Goal: Find specific page/section: Find specific page/section

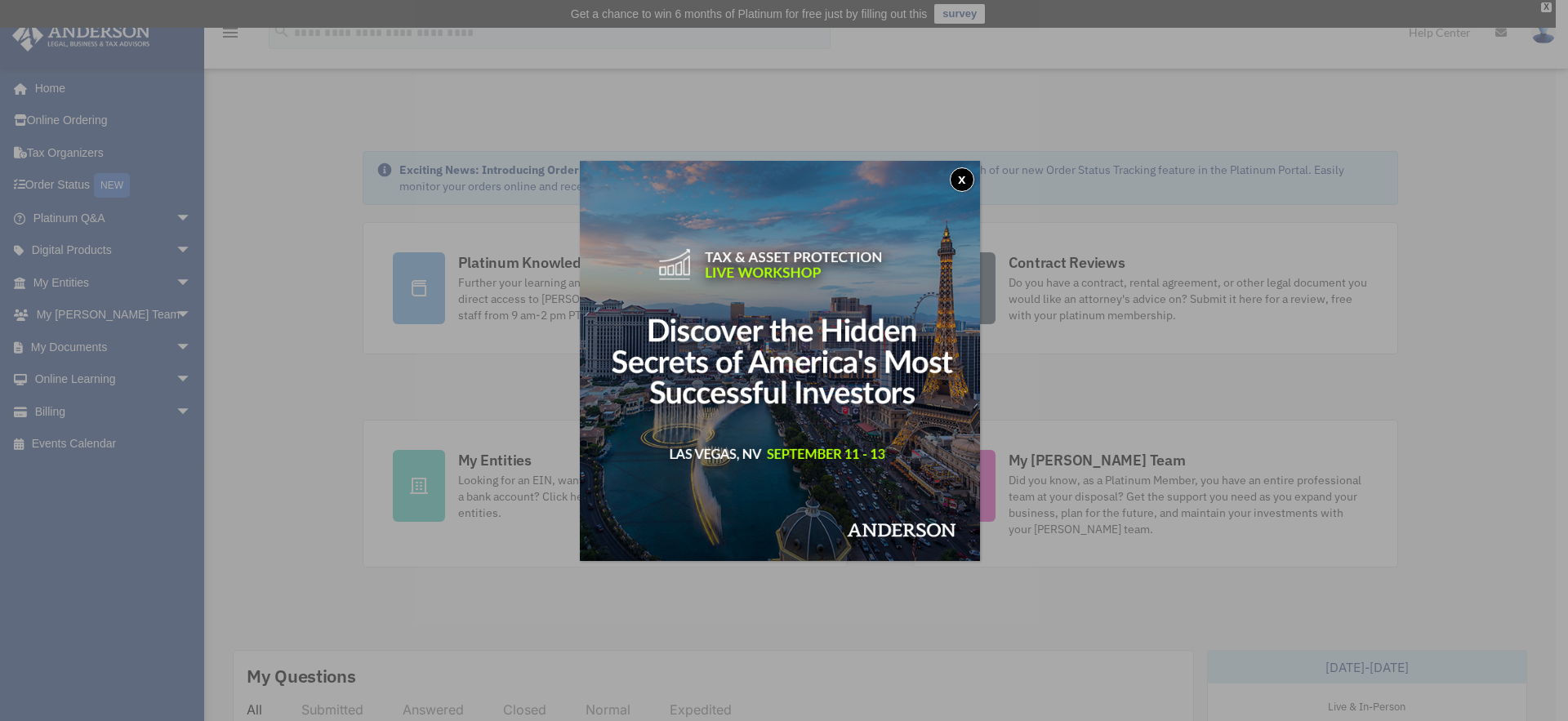
click at [966, 181] on button "x" at bounding box center [962, 180] width 24 height 25
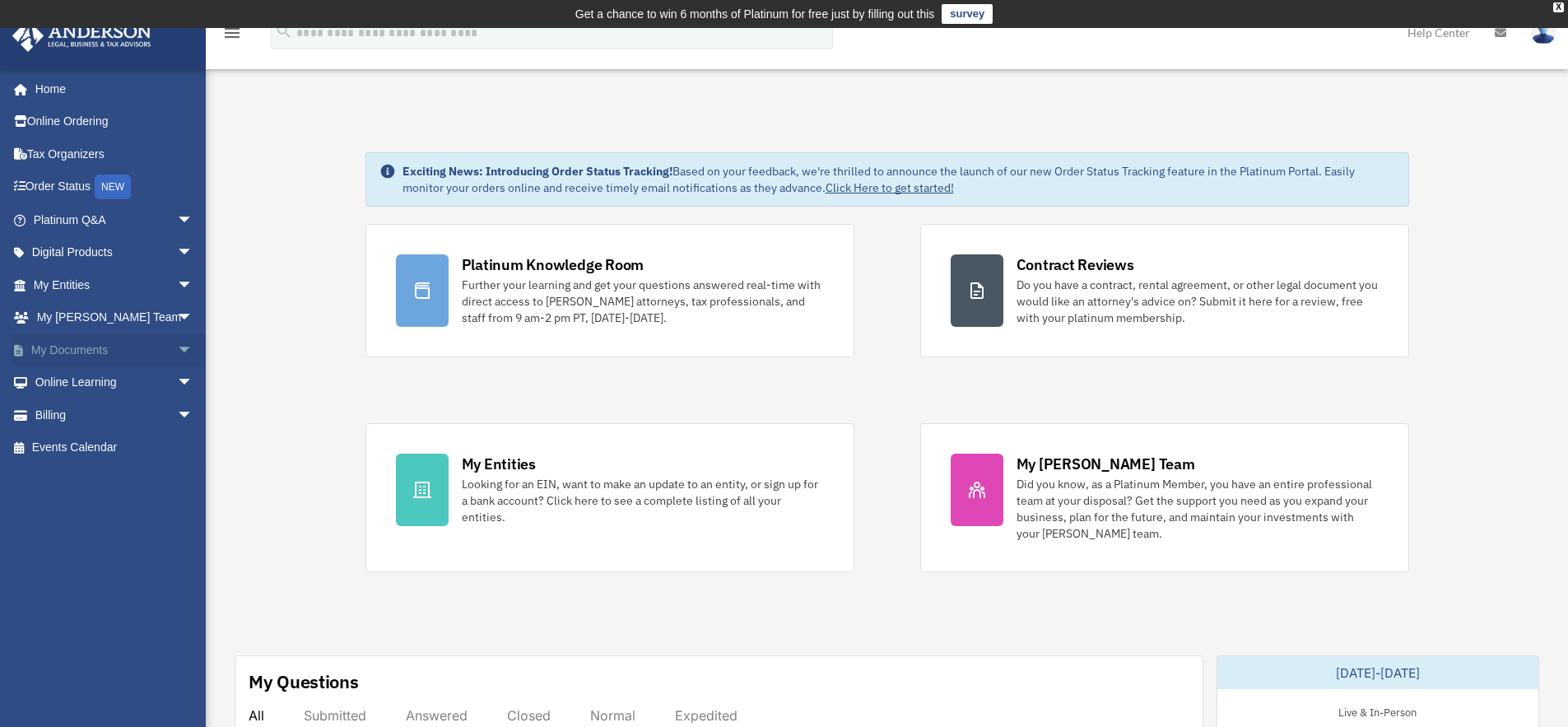
click at [85, 347] on link "My Documents arrow_drop_down" at bounding box center [115, 350] width 207 height 33
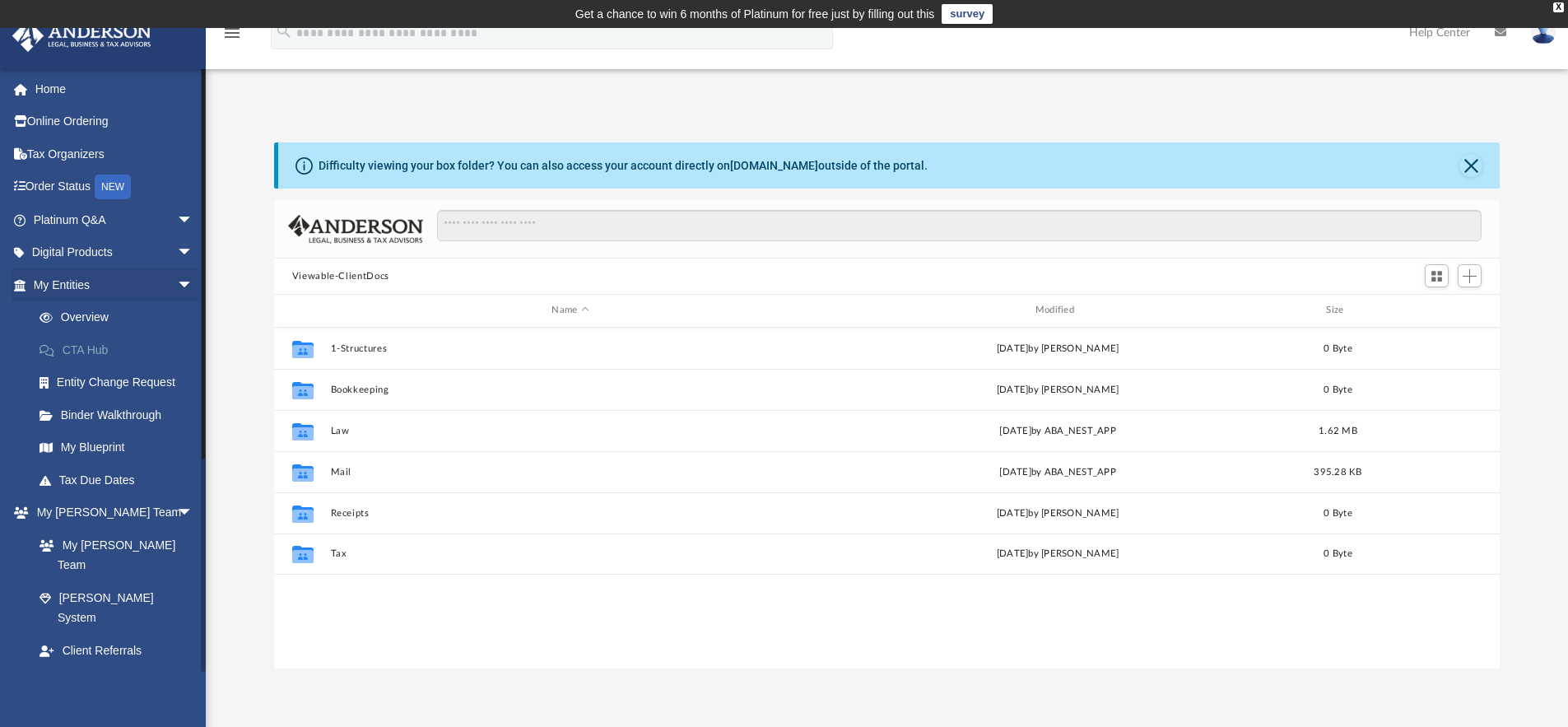
scroll to position [362, 1214]
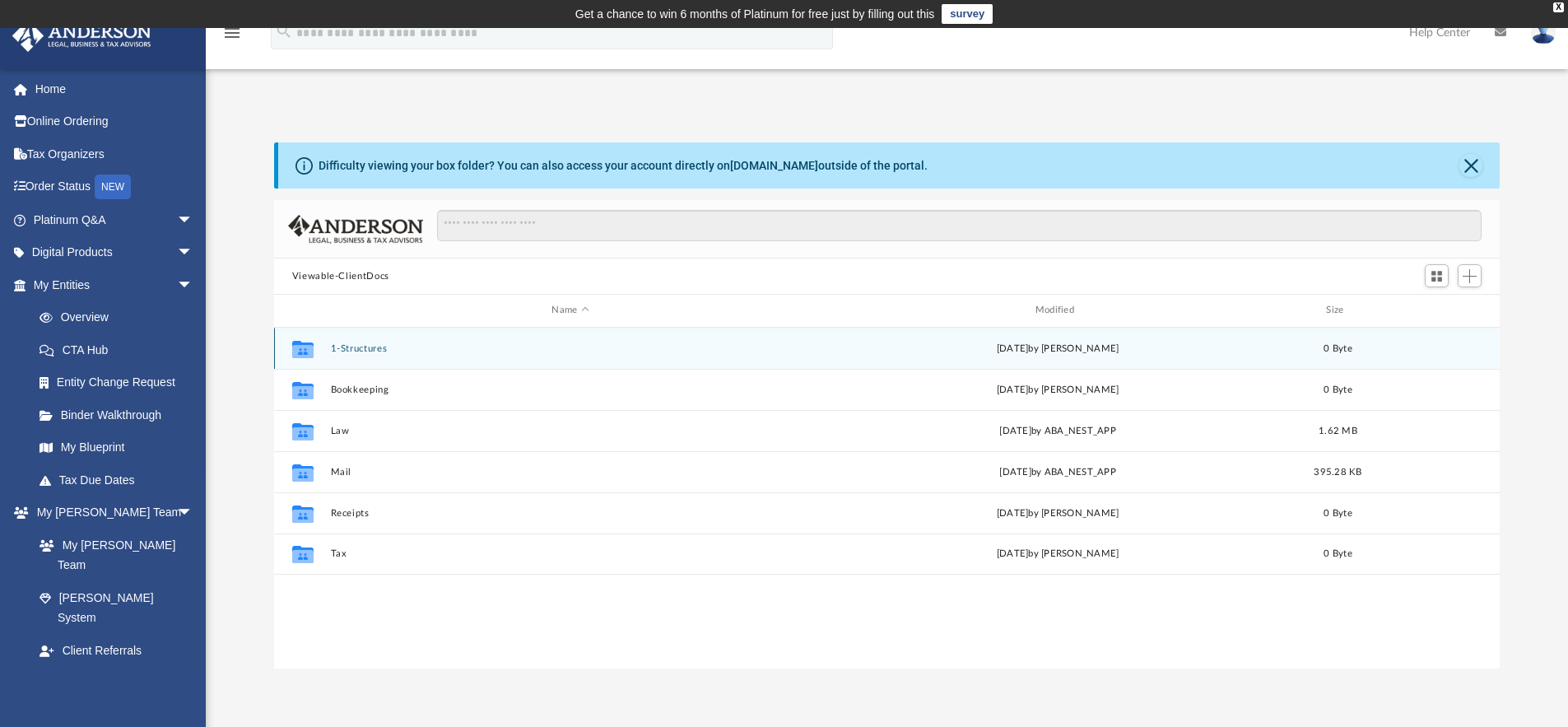
click at [360, 353] on button "1-Structures" at bounding box center [570, 348] width 480 height 10
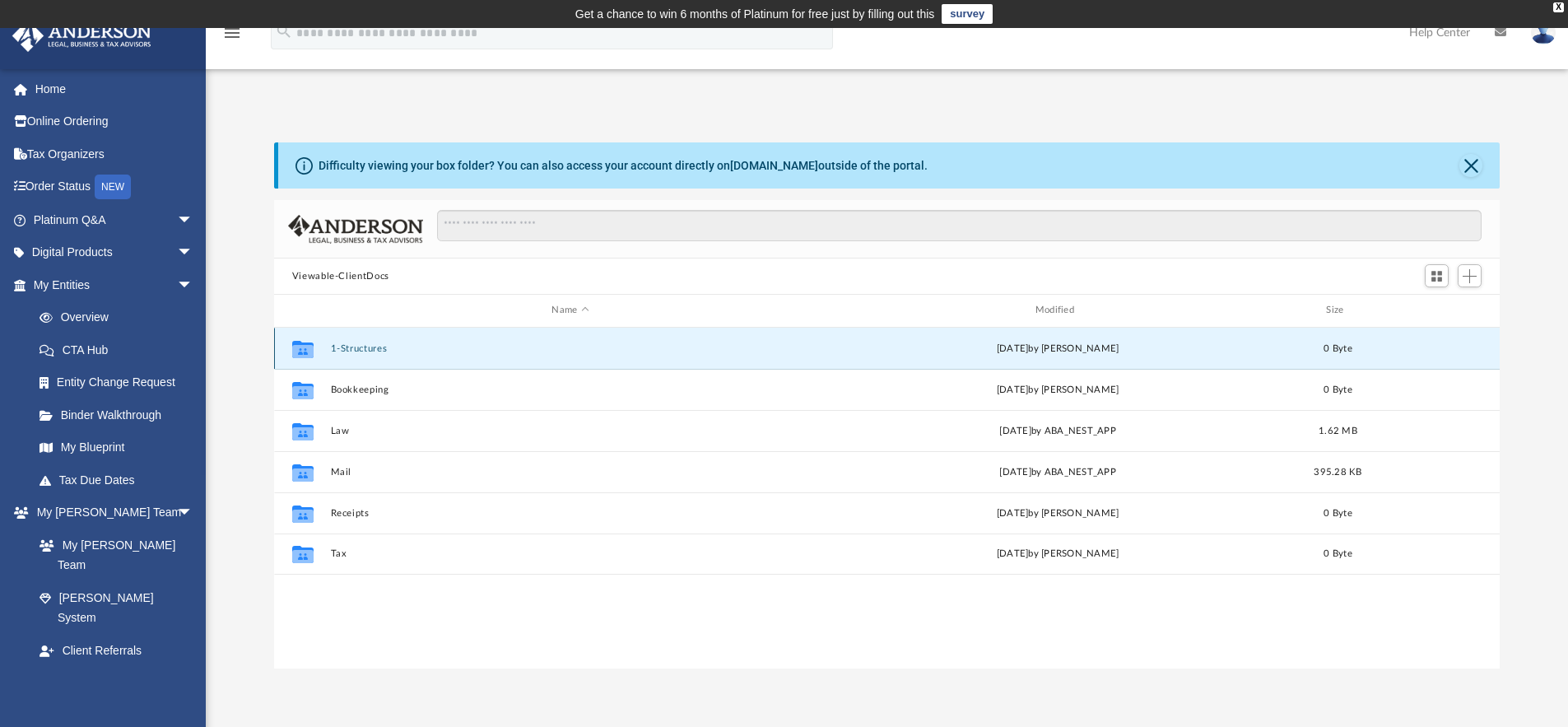
click at [357, 350] on button "1-Structures" at bounding box center [570, 348] width 480 height 10
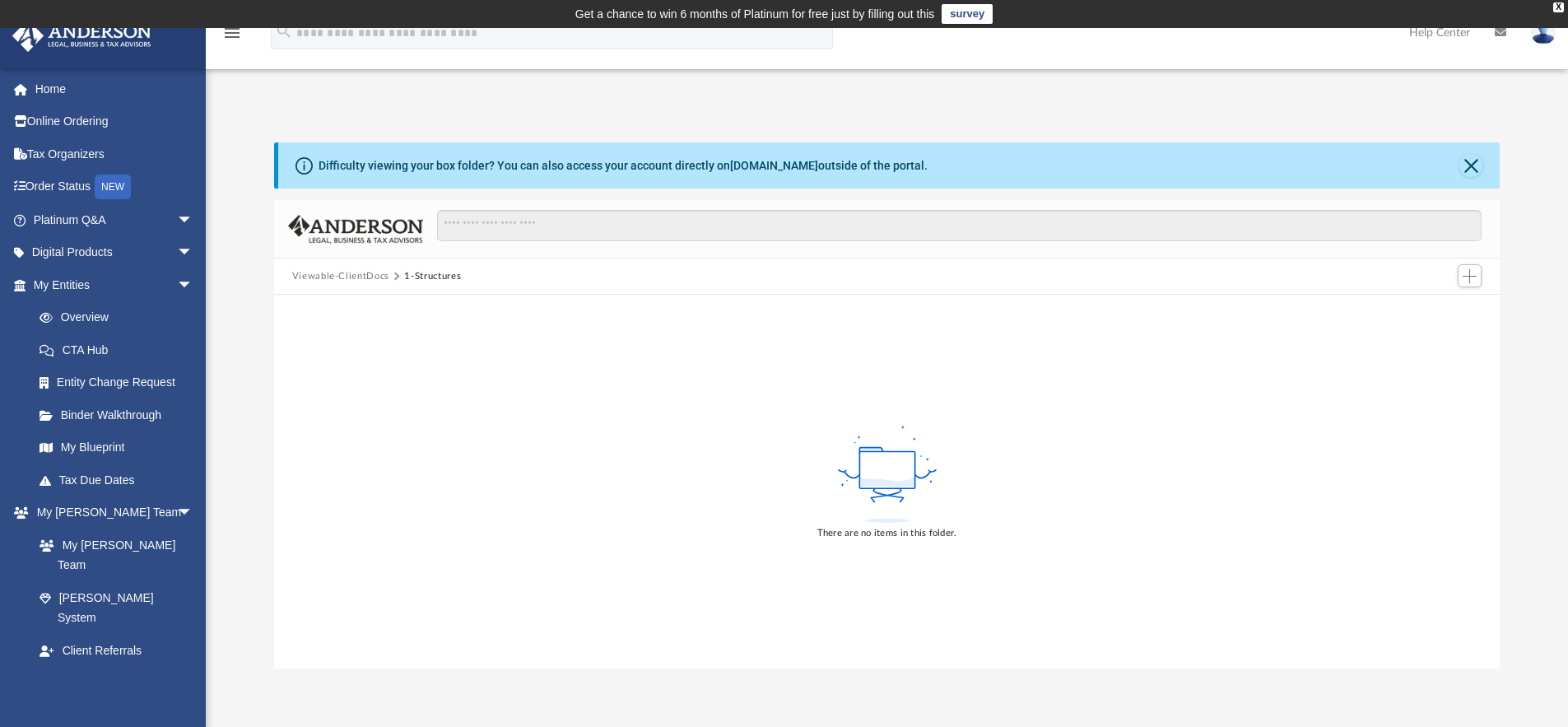
click at [885, 474] on rect at bounding box center [887, 470] width 55 height 37
click at [370, 274] on div "Viewable-ClientDocs 1-Structures" at bounding box center [888, 277] width 1227 height 36
drag, startPoint x: 371, startPoint y: 274, endPoint x: 402, endPoint y: 277, distance: 31.1
click at [379, 277] on button "Viewable-ClientDocs" at bounding box center [341, 277] width 97 height 15
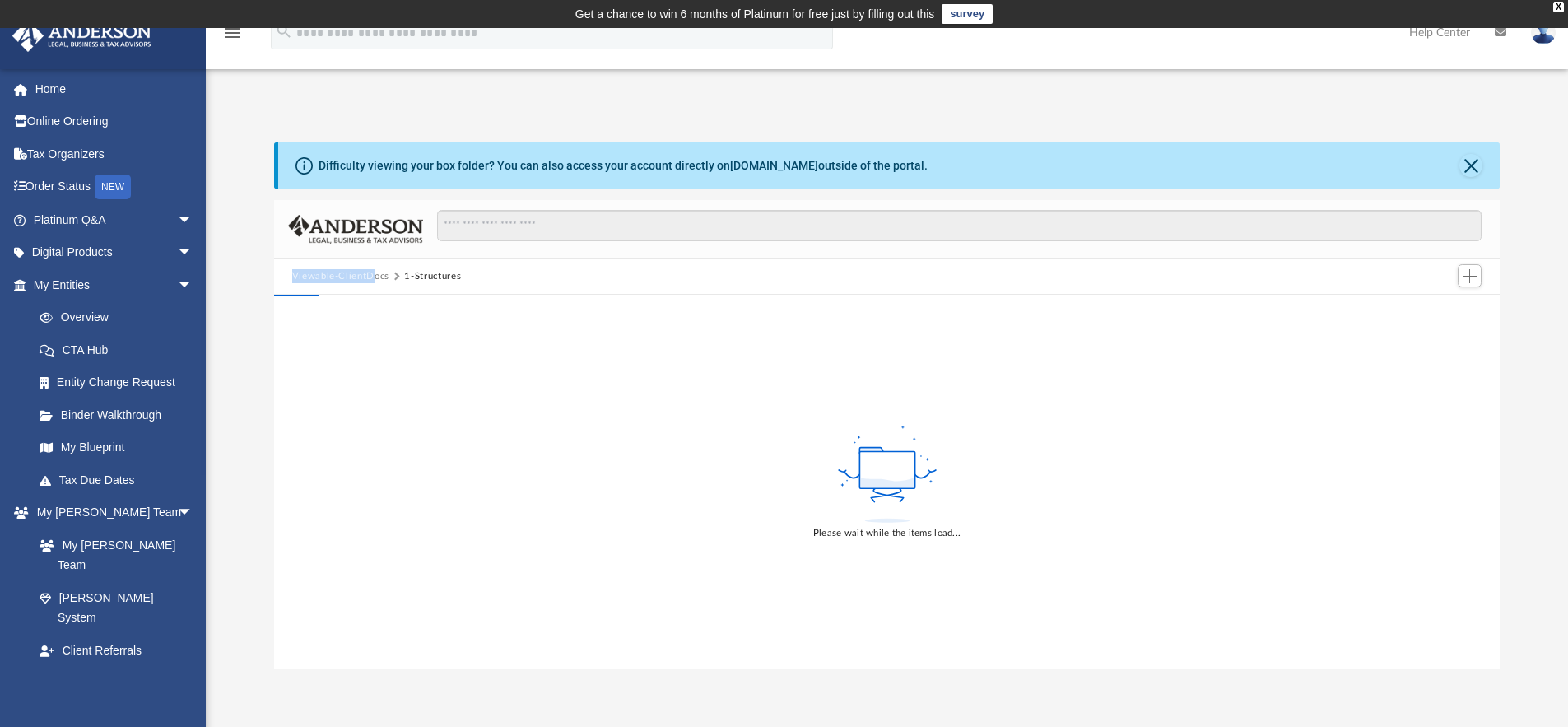
click at [441, 279] on button "1-Structures" at bounding box center [433, 277] width 57 height 15
click at [440, 272] on button "1-Structures" at bounding box center [433, 277] width 57 height 15
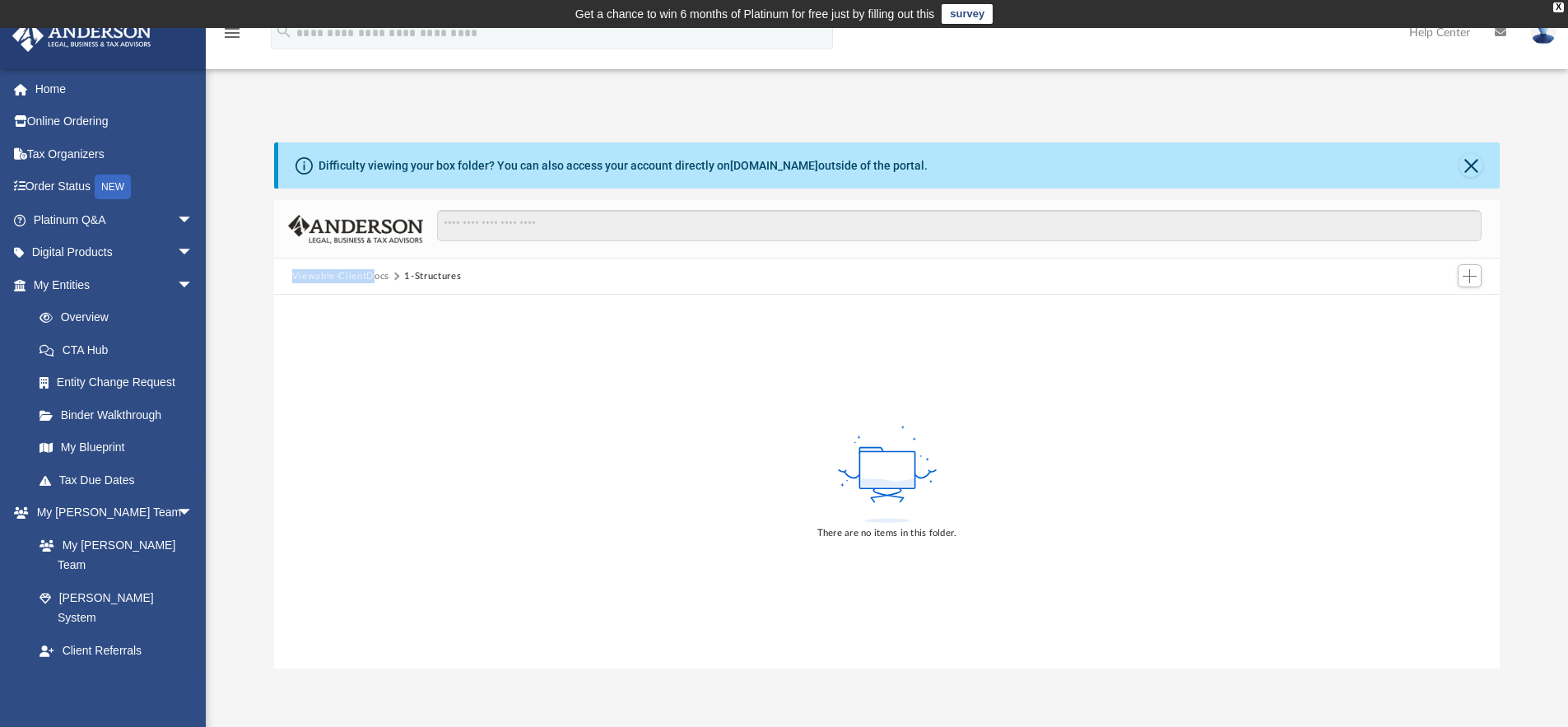
click at [381, 269] on button "Viewable-ClientDocs" at bounding box center [341, 277] width 97 height 15
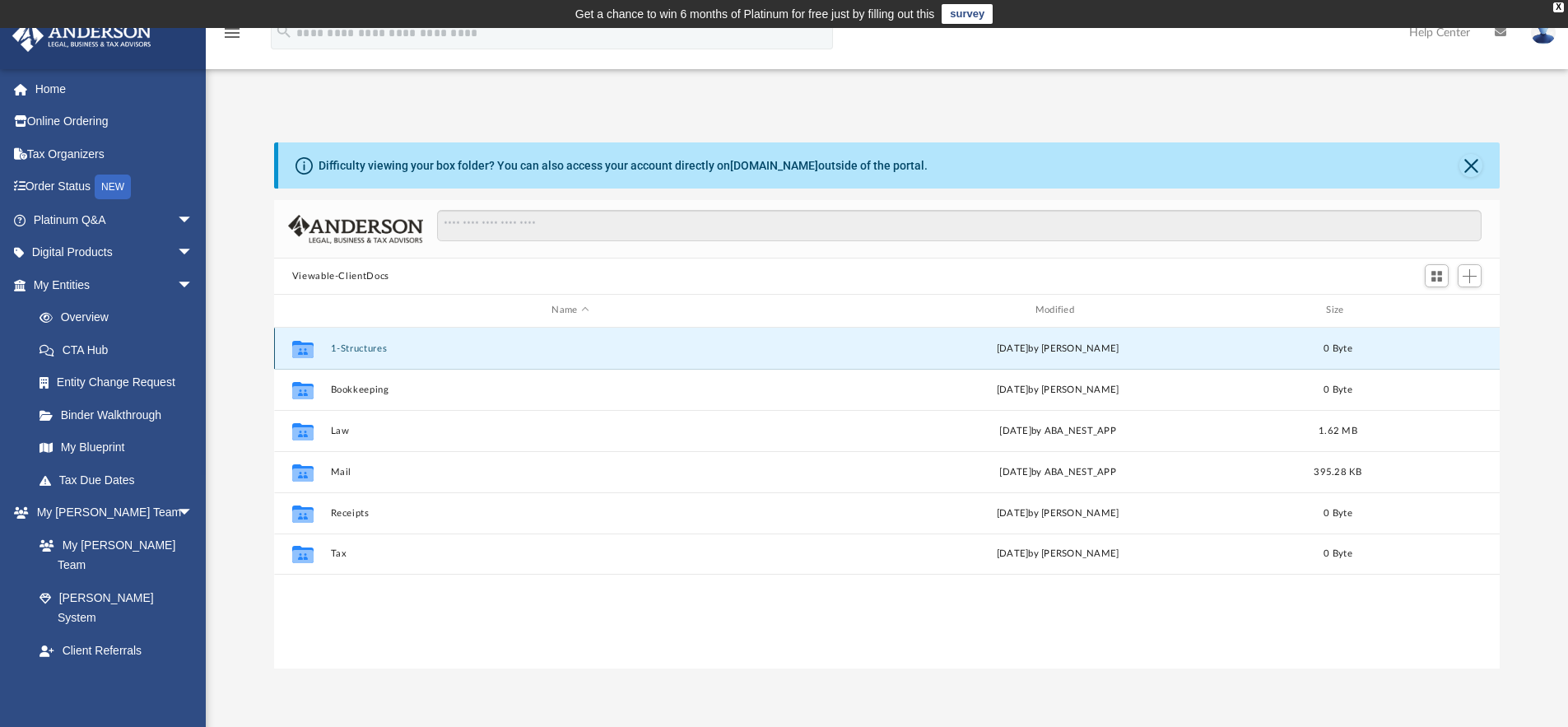
click at [332, 343] on button "1-Structures" at bounding box center [570, 348] width 480 height 10
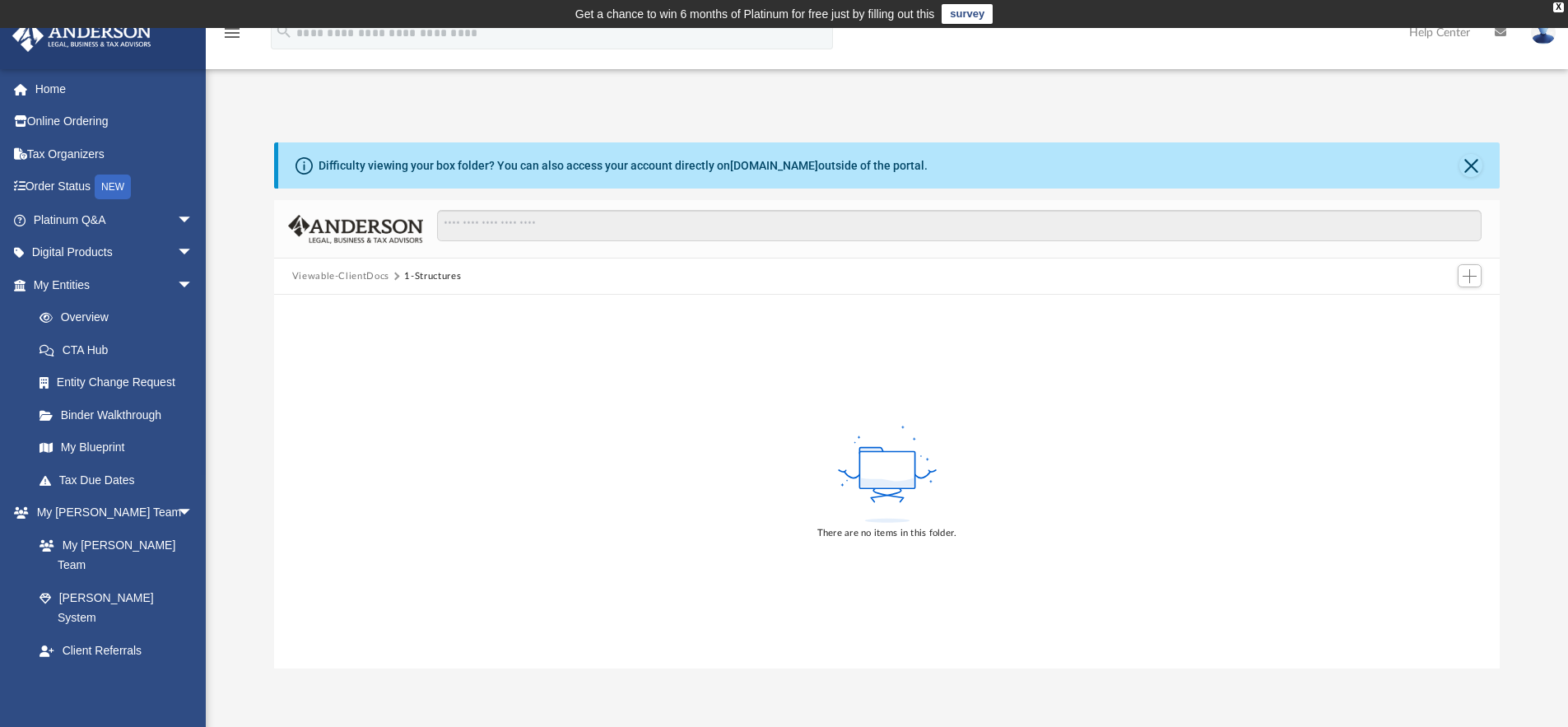
click at [386, 276] on button "Viewable-ClientDocs" at bounding box center [341, 277] width 97 height 15
click at [429, 273] on div "Viewable-ClientDocs 1-Structures" at bounding box center [888, 277] width 1227 height 36
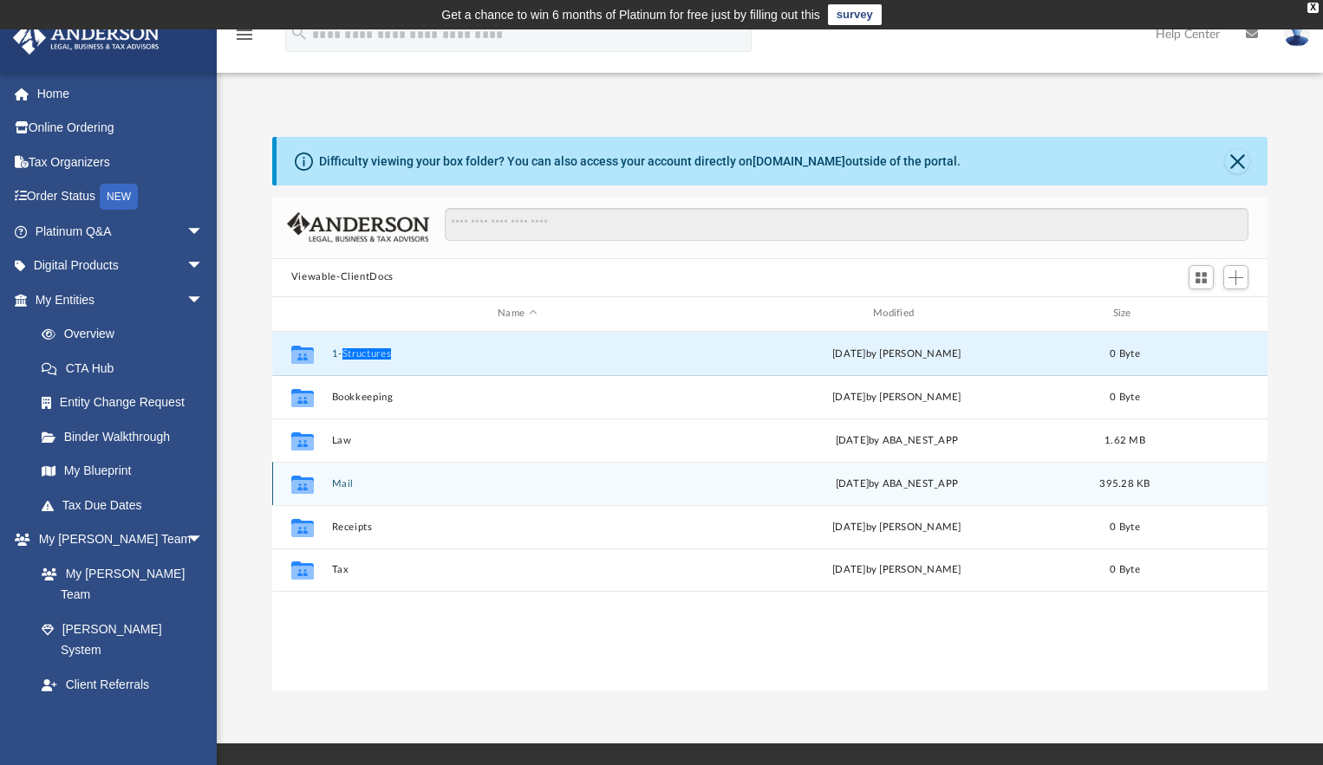
scroll to position [381, 983]
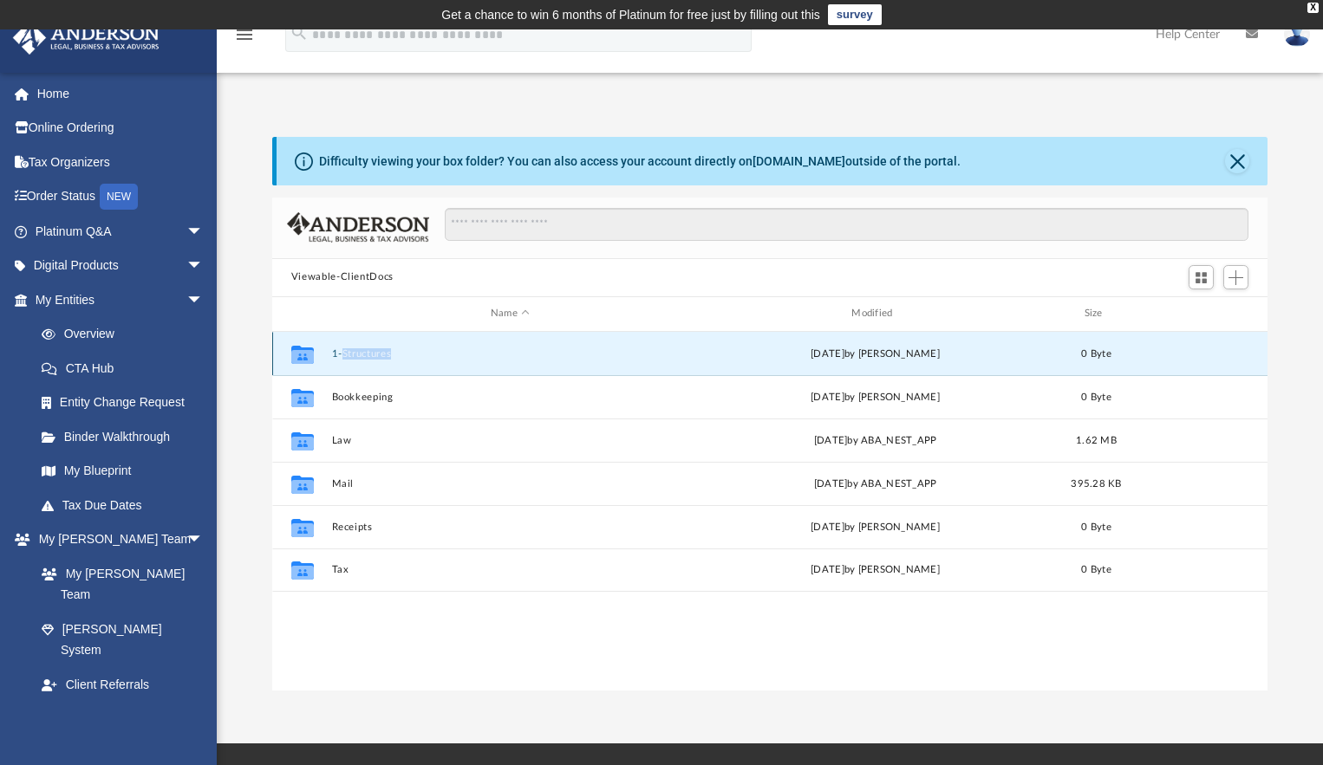
click at [334, 356] on button "1-Structures" at bounding box center [509, 353] width 357 height 11
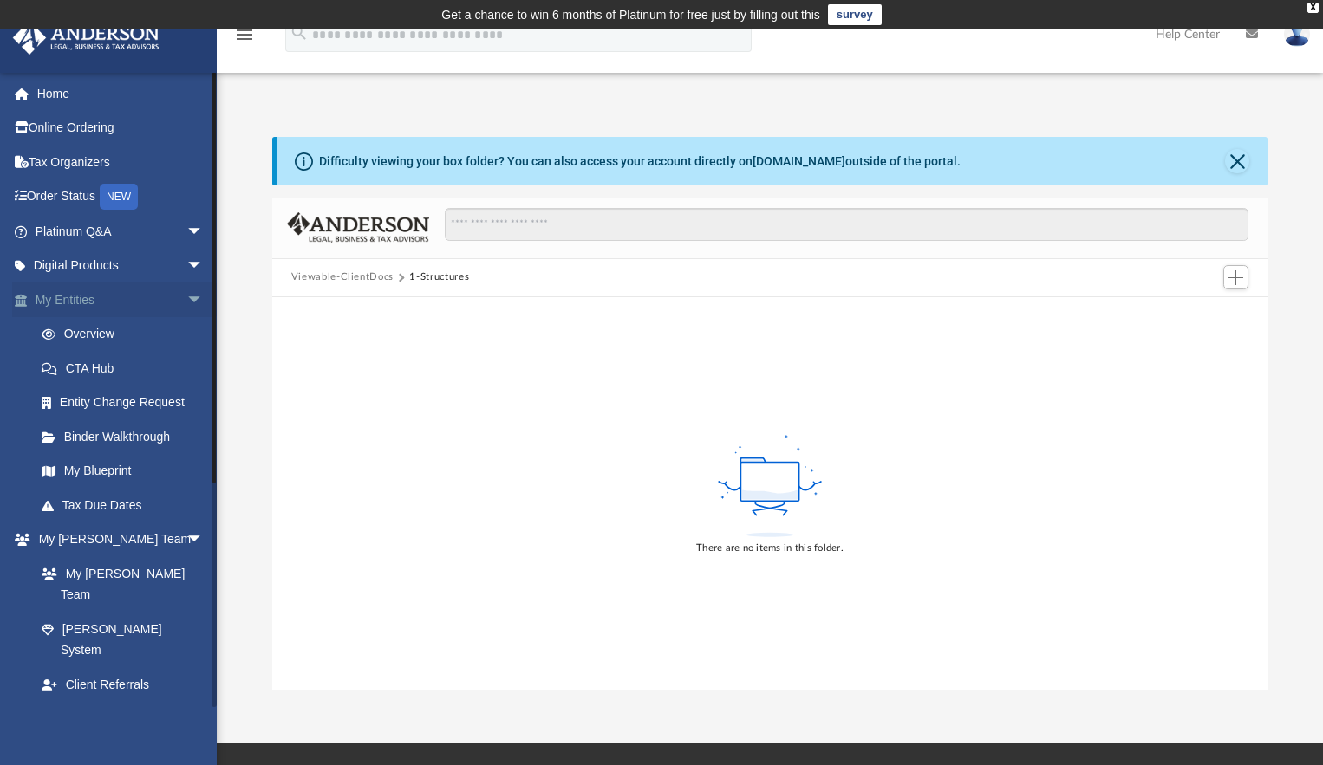
click at [81, 296] on link "My Entities arrow_drop_down" at bounding box center [121, 300] width 218 height 35
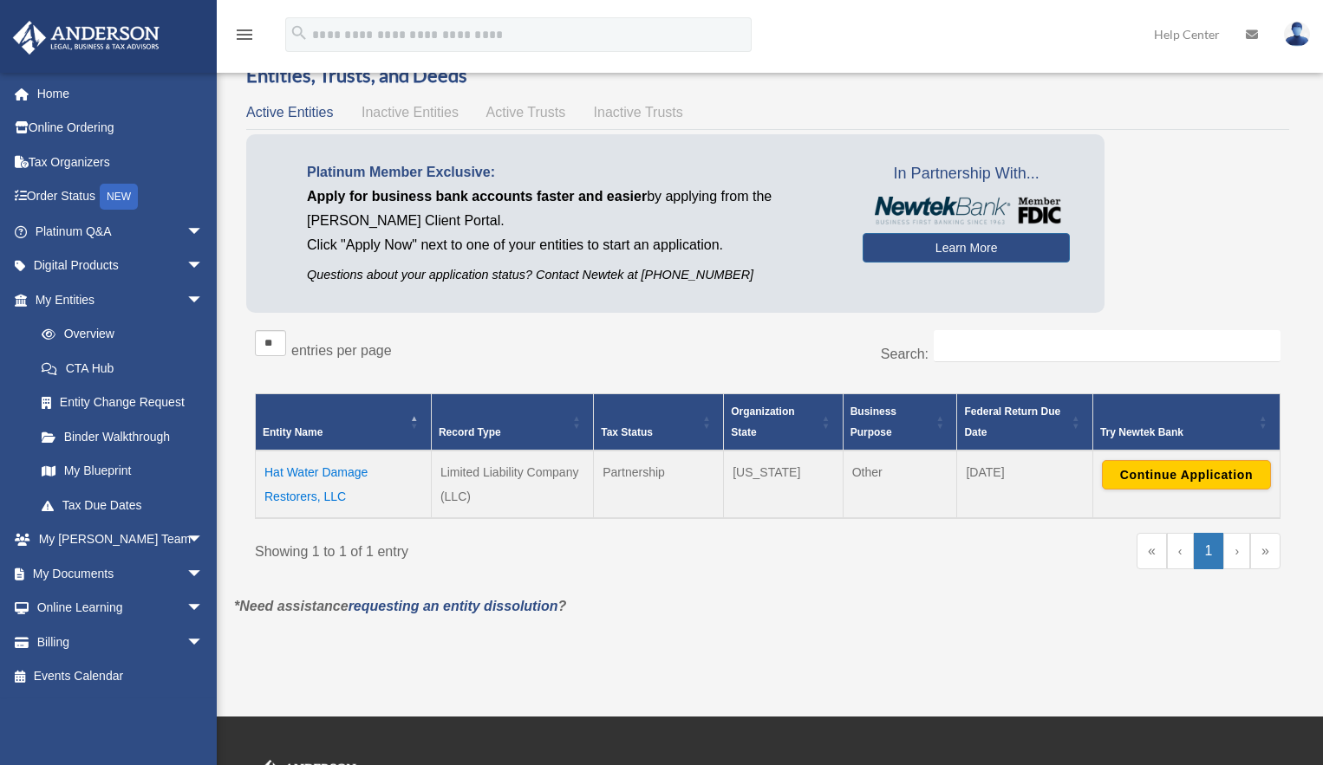
scroll to position [67, 0]
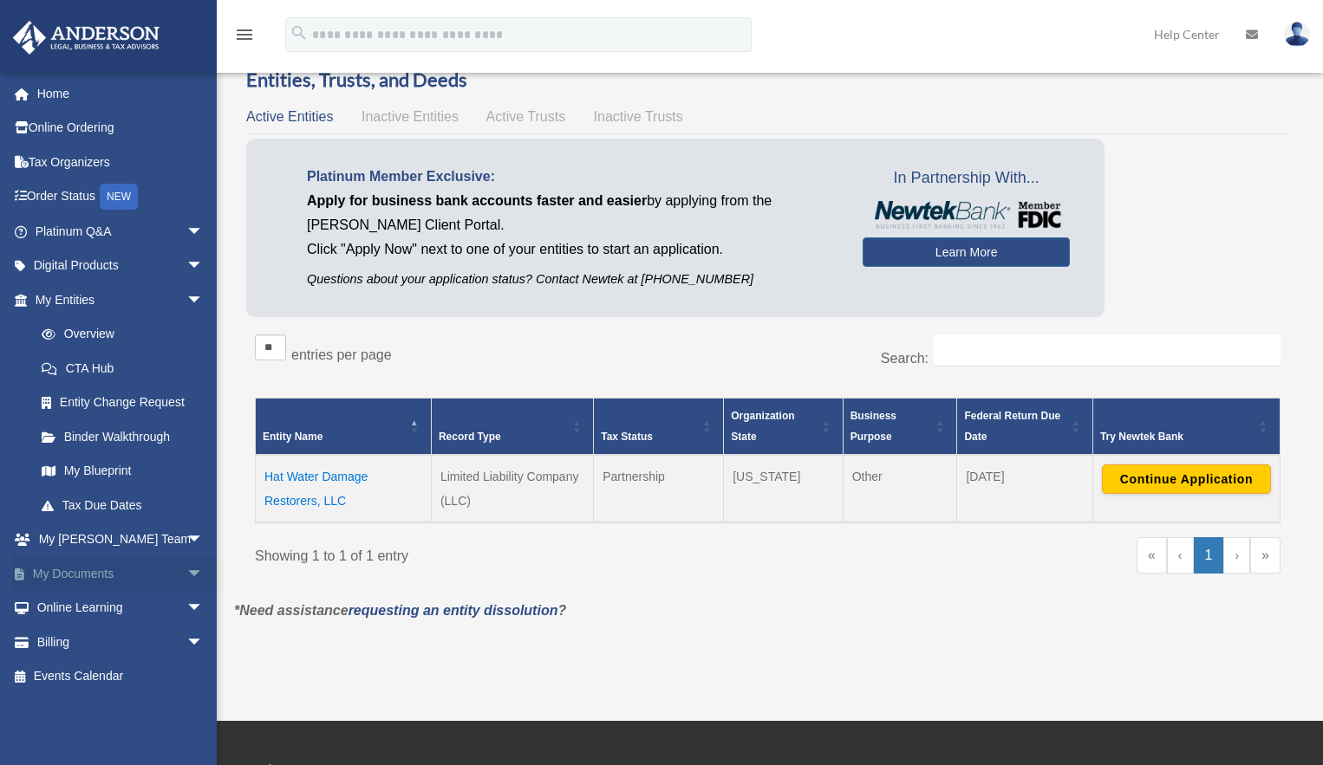
click at [94, 568] on link "My Documents arrow_drop_down" at bounding box center [121, 573] width 218 height 35
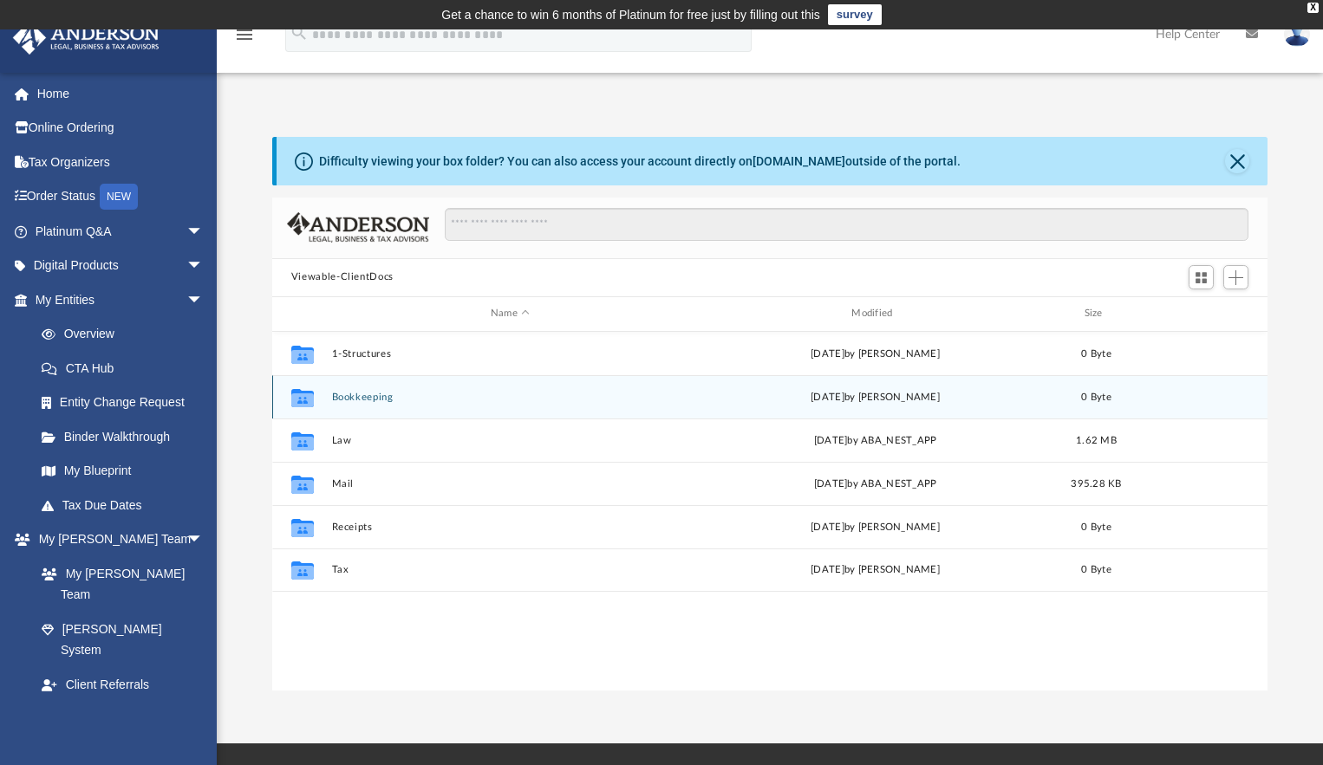
scroll to position [381, 983]
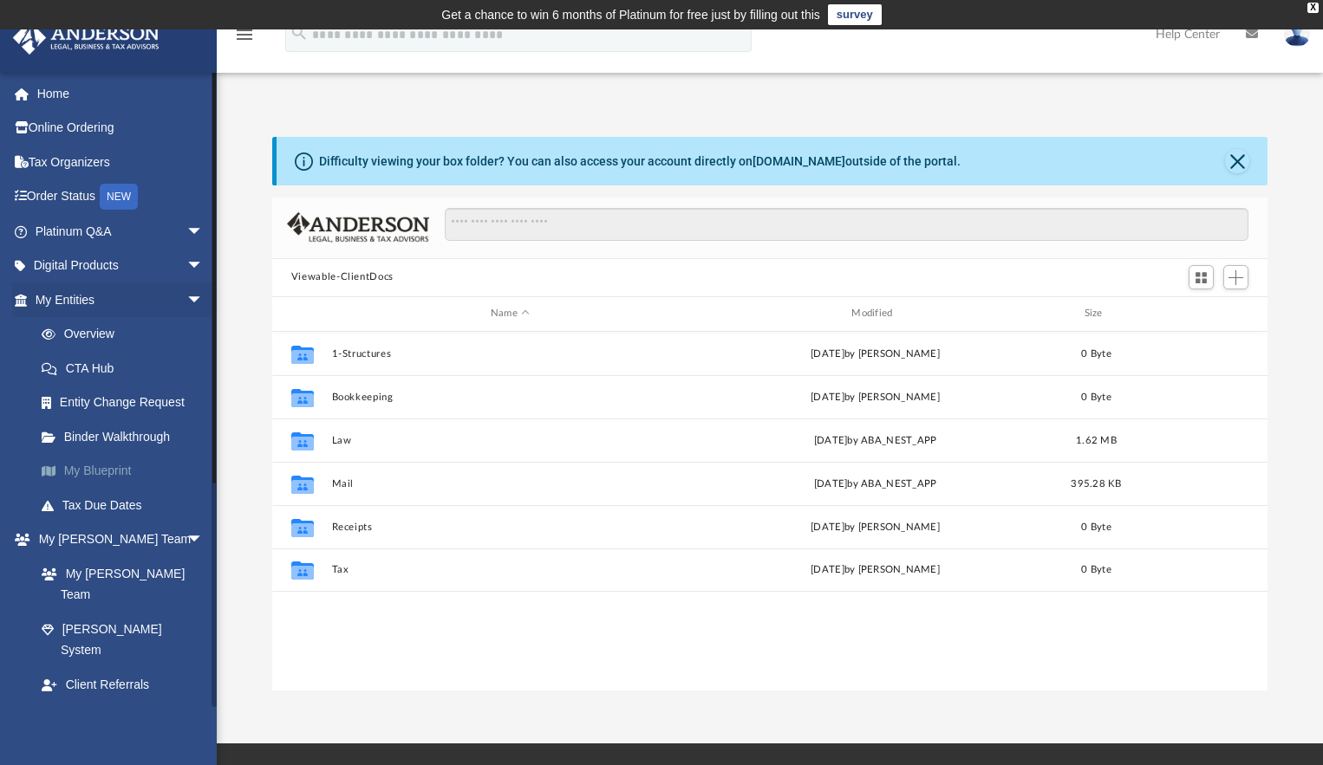
click at [114, 468] on link "My Blueprint" at bounding box center [126, 471] width 205 height 35
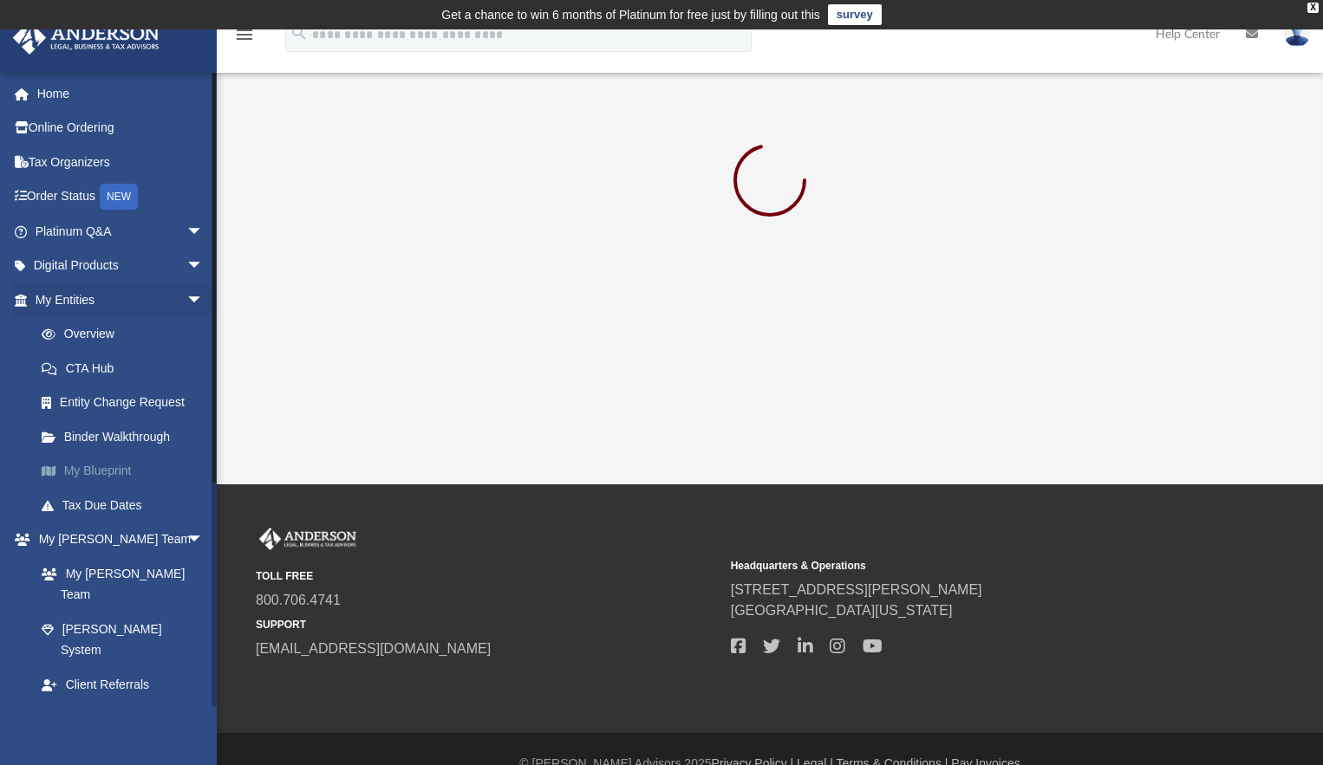
click at [114, 468] on link "My Blueprint" at bounding box center [126, 471] width 205 height 35
